Goal: Task Accomplishment & Management: Complete application form

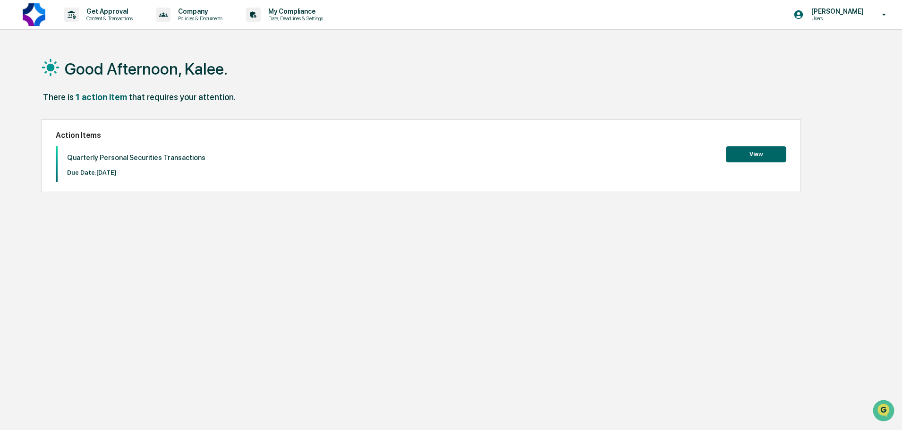
click at [756, 154] on button "View" at bounding box center [756, 154] width 60 height 16
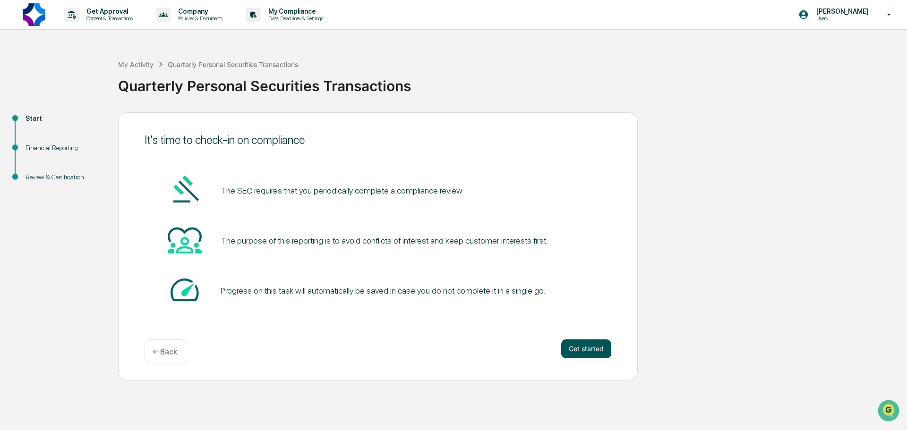
click at [590, 350] on button "Get started" at bounding box center [586, 349] width 50 height 19
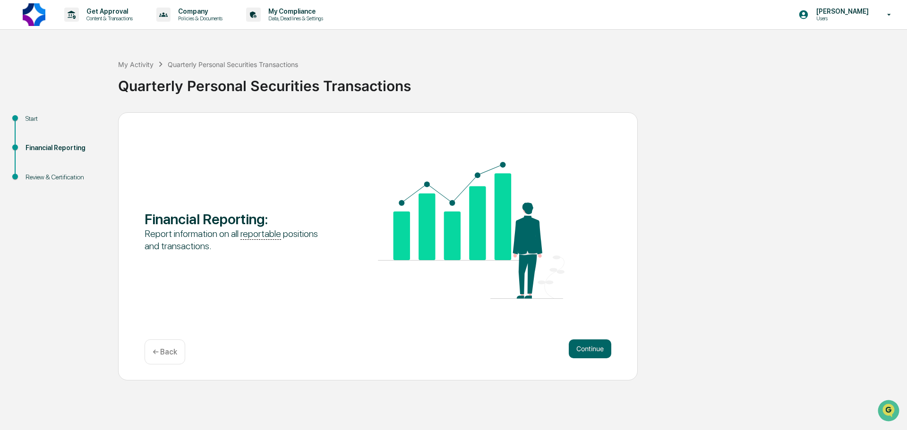
click at [590, 350] on button "Continue" at bounding box center [590, 349] width 42 height 19
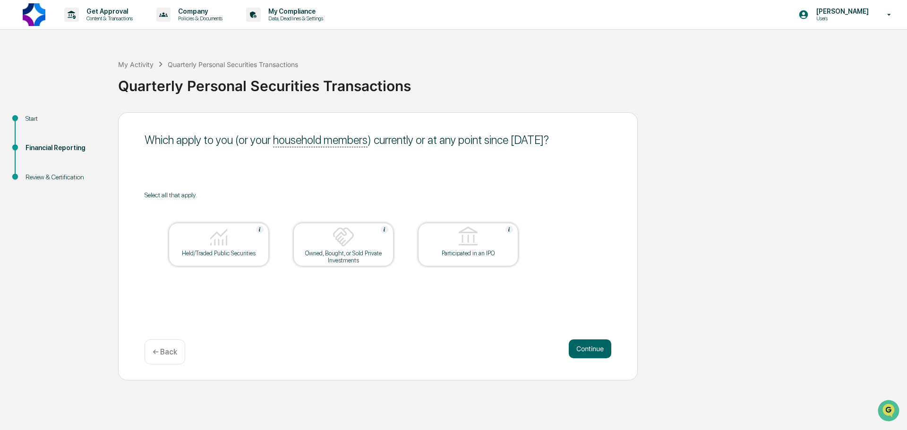
click at [349, 241] on img at bounding box center [343, 237] width 23 height 23
click at [240, 250] on div "Held/Traded Public Securities" at bounding box center [218, 253] width 85 height 7
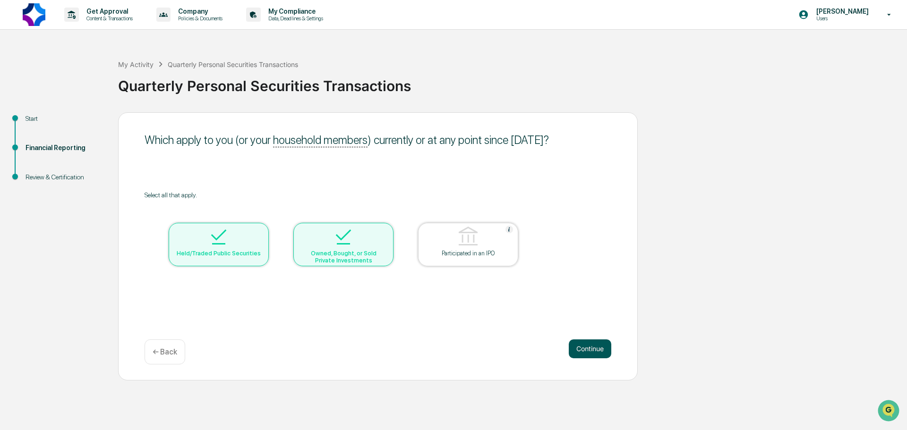
click at [594, 348] on button "Continue" at bounding box center [590, 349] width 42 height 19
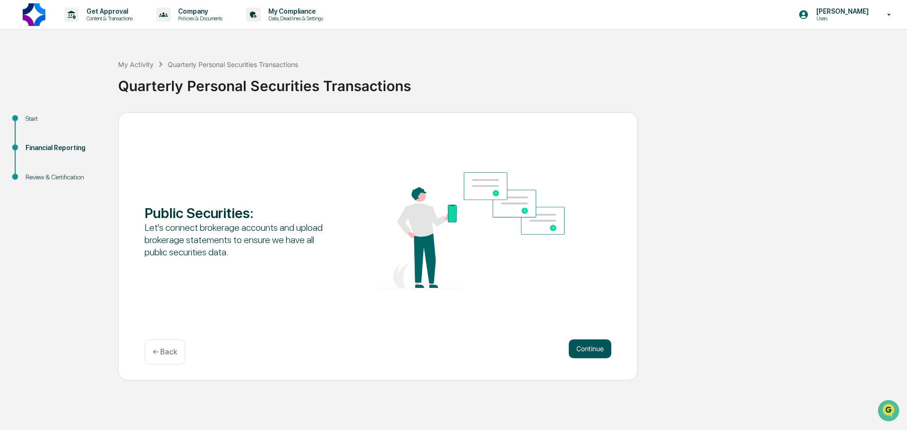
click at [586, 351] on button "Continue" at bounding box center [590, 349] width 42 height 19
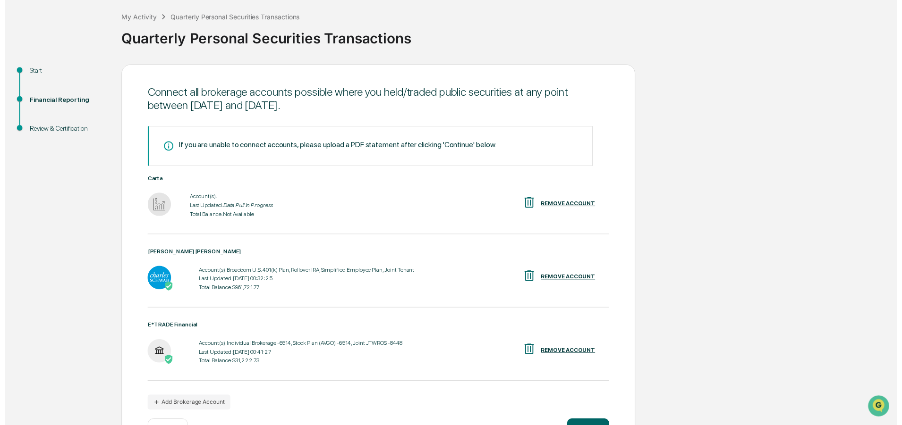
scroll to position [82, 0]
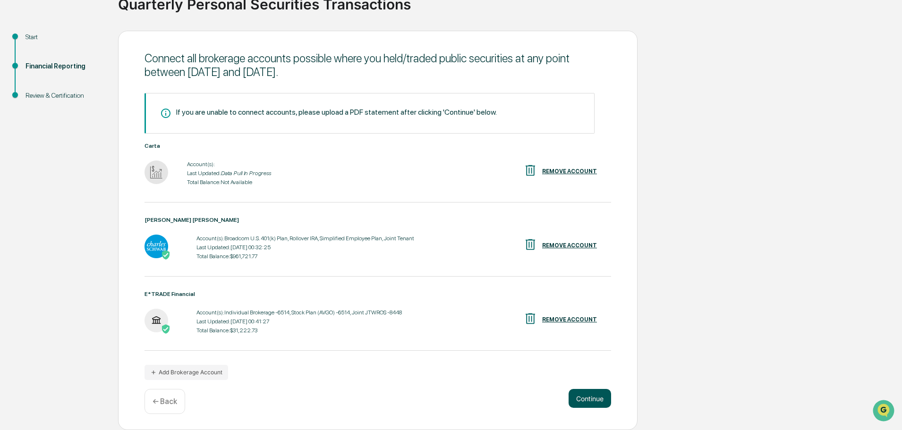
click at [602, 399] on button "Continue" at bounding box center [590, 398] width 42 height 19
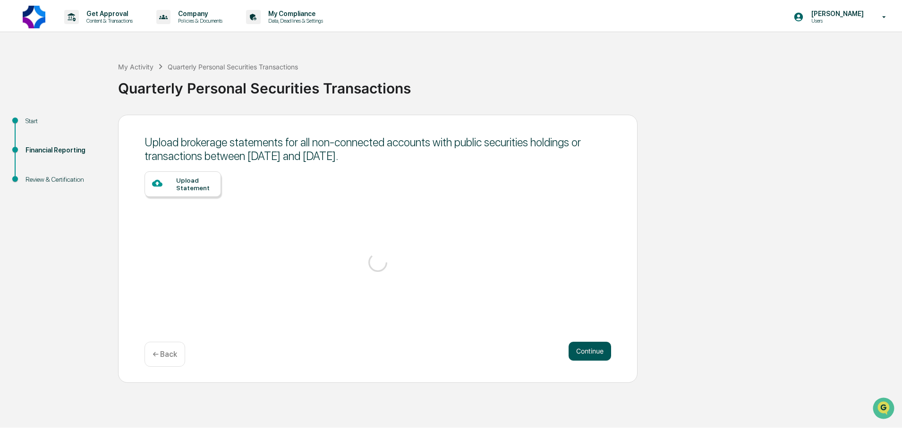
scroll to position [0, 0]
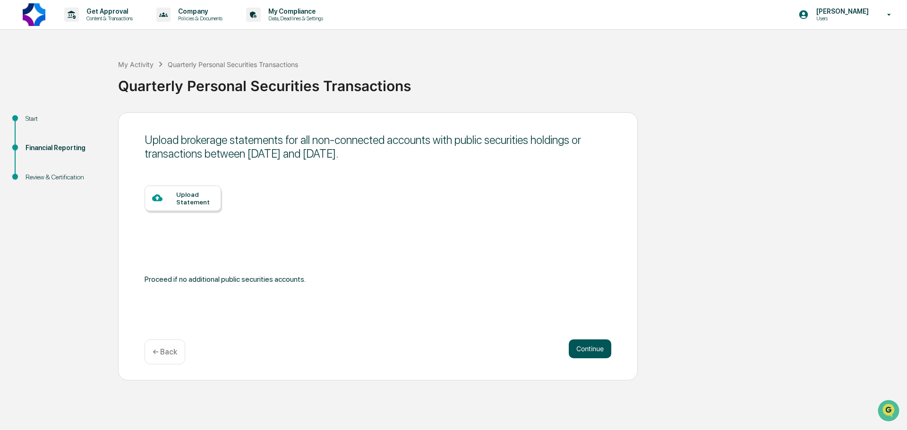
click at [602, 348] on button "Continue" at bounding box center [590, 349] width 42 height 19
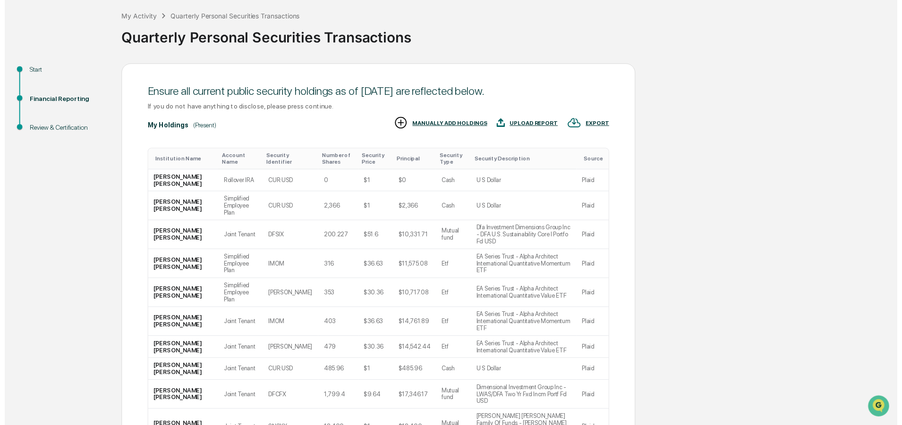
scroll to position [93, 0]
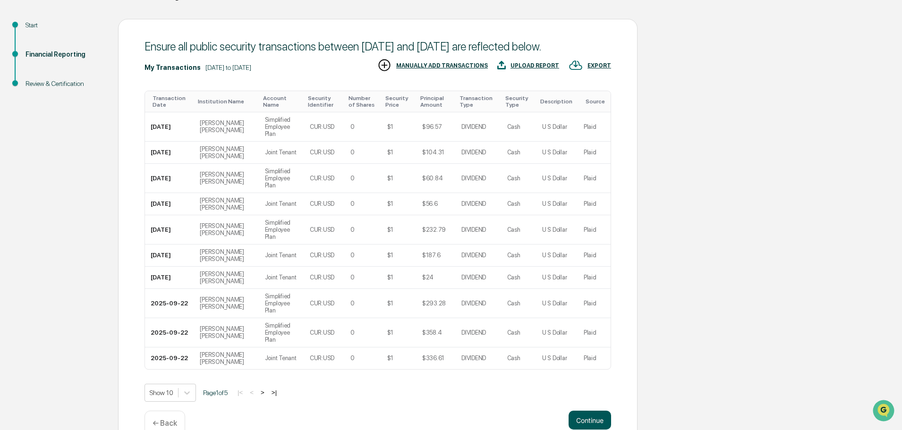
click at [585, 411] on button "Continue" at bounding box center [590, 420] width 42 height 19
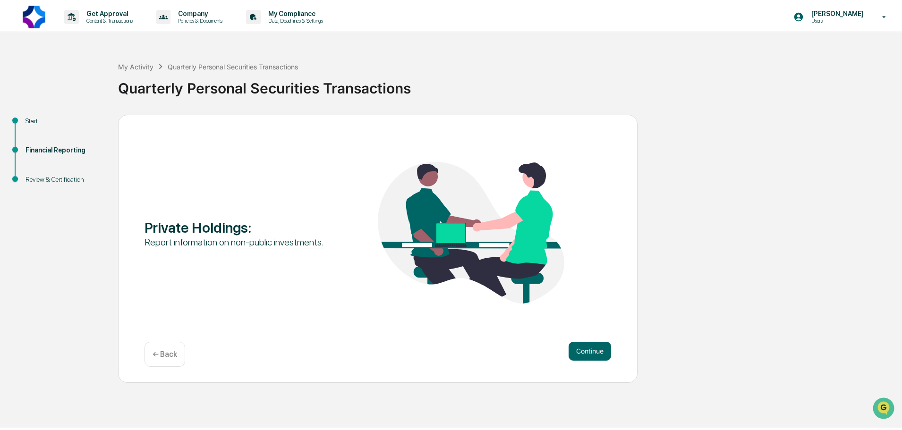
scroll to position [0, 0]
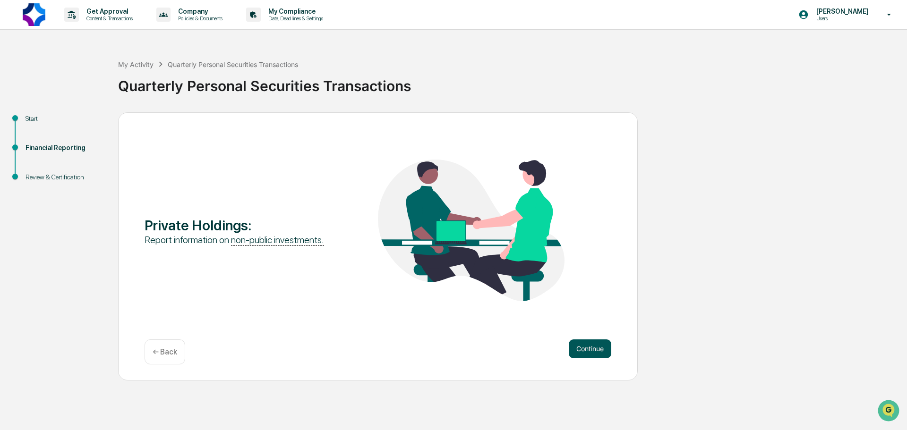
click at [589, 354] on button "Continue" at bounding box center [590, 349] width 42 height 19
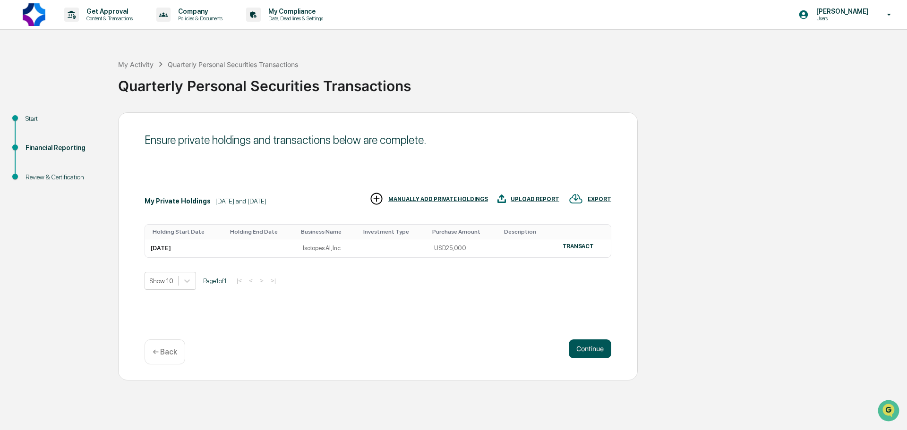
click at [592, 346] on button "Continue" at bounding box center [590, 349] width 42 height 19
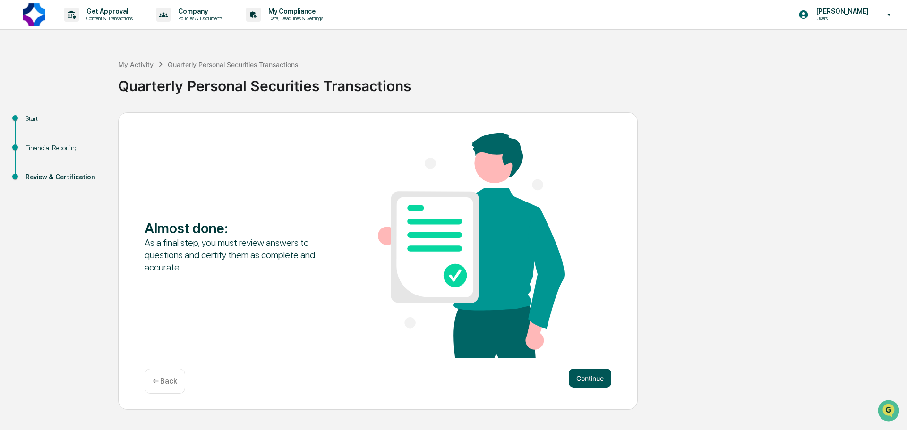
click at [597, 379] on button "Continue" at bounding box center [590, 378] width 42 height 19
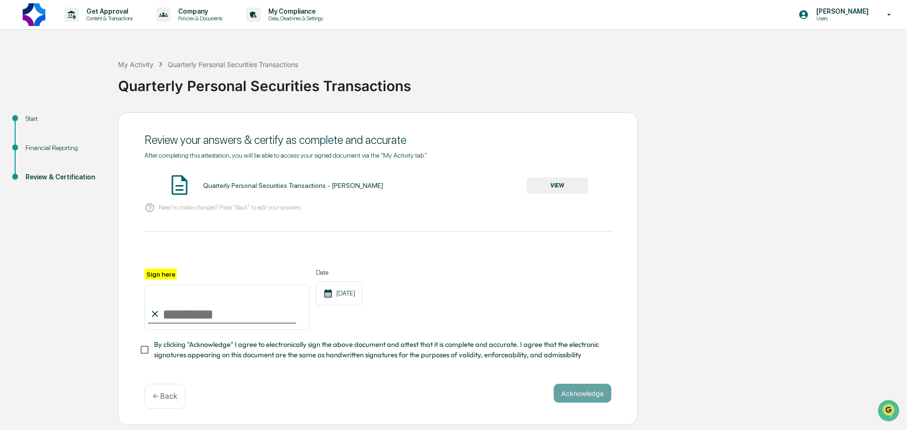
click at [195, 312] on input "Sign here" at bounding box center [226, 307] width 165 height 45
type input "**********"
click at [482, 337] on div "**********" at bounding box center [377, 315] width 467 height 92
click at [600, 394] on button "Acknowledge" at bounding box center [582, 393] width 58 height 19
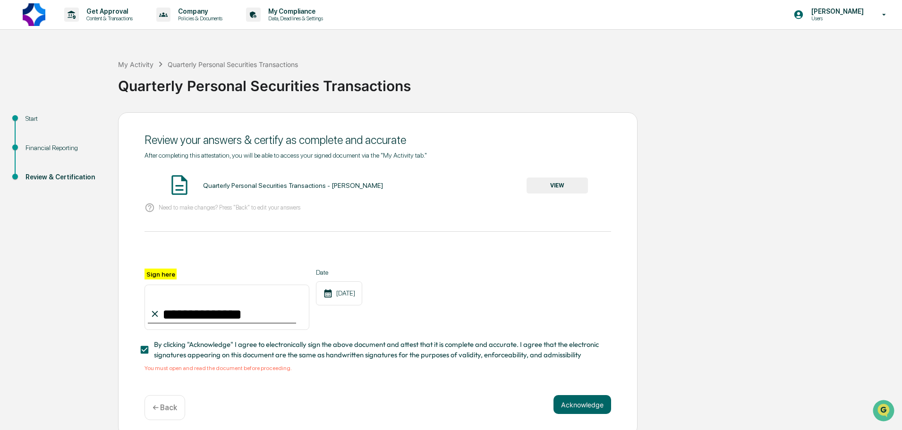
scroll to position [9, 0]
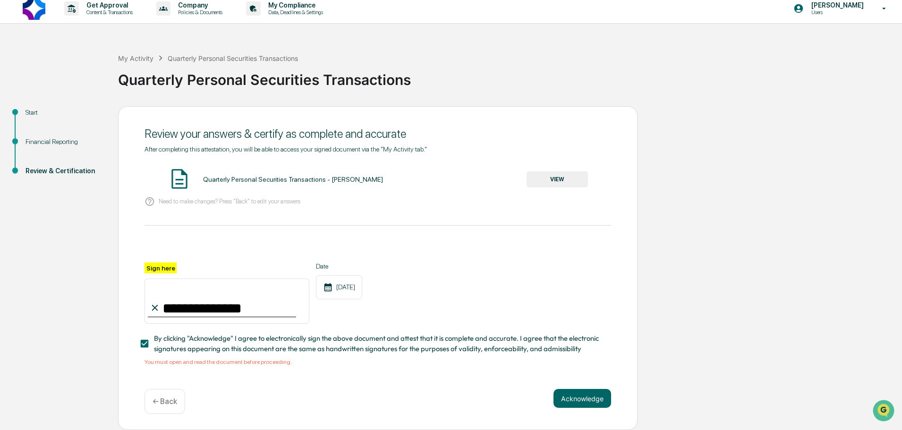
click at [544, 173] on button "VIEW" at bounding box center [557, 179] width 61 height 16
